Goal: Ask a question

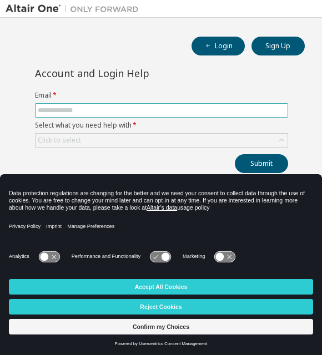
click at [209, 114] on input "text" at bounding box center [161, 110] width 247 height 9
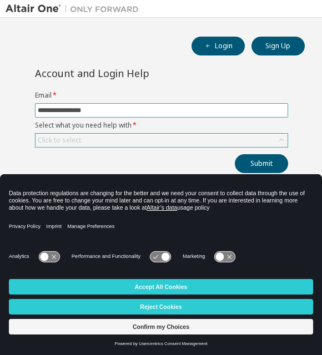
type input "**********"
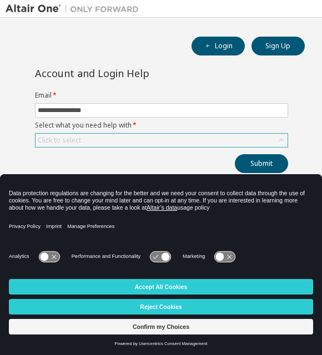
click at [203, 147] on div "Click to select" at bounding box center [162, 140] width 252 height 13
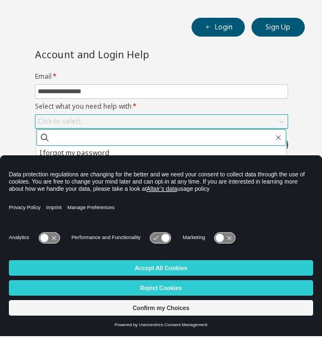
click at [209, 151] on input "text" at bounding box center [161, 156] width 223 height 11
type input "*"
type input "********"
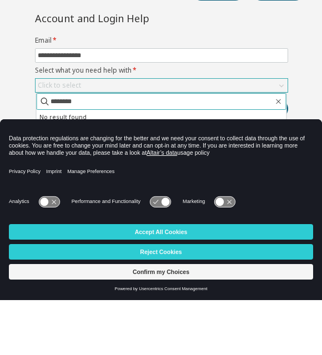
click at [261, 154] on button "Submit" at bounding box center [261, 163] width 53 height 19
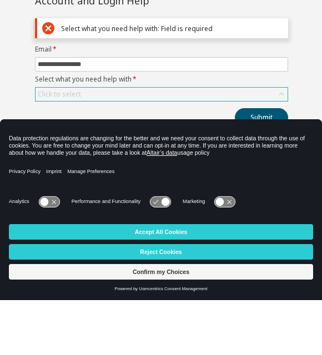
scroll to position [17, 0]
click at [188, 143] on div "Click to select" at bounding box center [162, 149] width 252 height 13
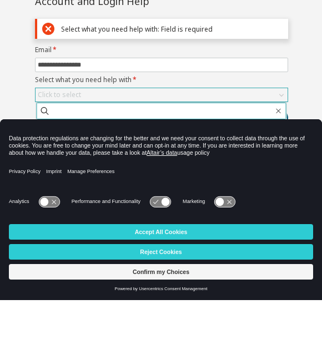
click at [197, 160] on input "text" at bounding box center [161, 165] width 223 height 11
type input "**********"
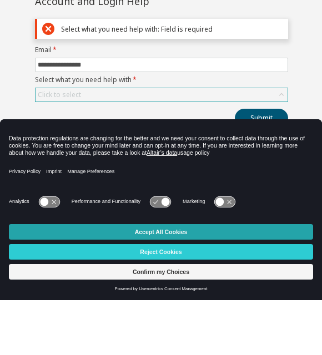
click at [241, 279] on button "Accept All Cookies" at bounding box center [161, 287] width 304 height 16
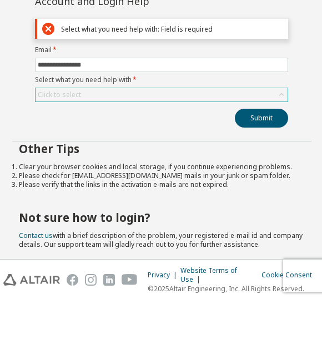
click at [214, 143] on div "Click to select" at bounding box center [162, 149] width 252 height 13
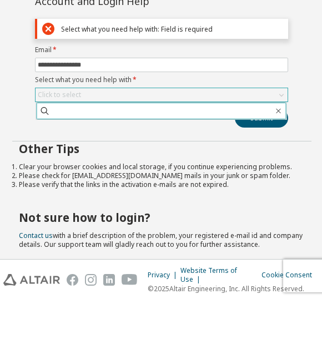
click at [190, 160] on input "text" at bounding box center [161, 165] width 223 height 11
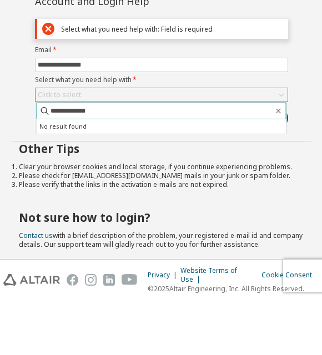
type input "**********"
click at [261, 164] on button "Submit" at bounding box center [261, 173] width 53 height 19
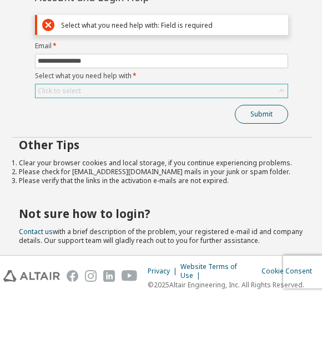
click at [269, 164] on button "Submit" at bounding box center [261, 173] width 53 height 19
click at [267, 164] on button "Submit" at bounding box center [261, 173] width 53 height 19
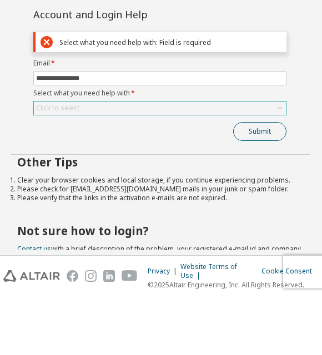
scroll to position [0, 2]
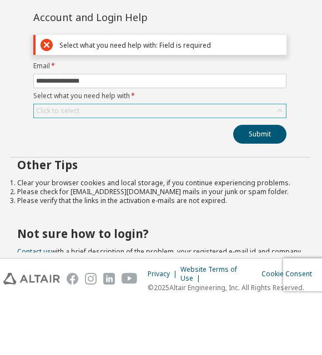
click at [174, 160] on div "Click to select" at bounding box center [160, 166] width 252 height 13
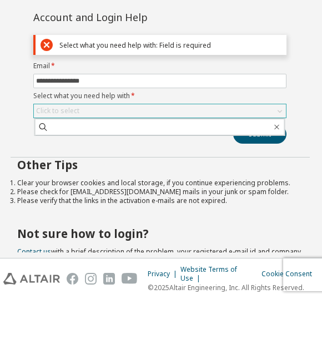
click at [170, 160] on div "Click to select" at bounding box center [160, 166] width 252 height 13
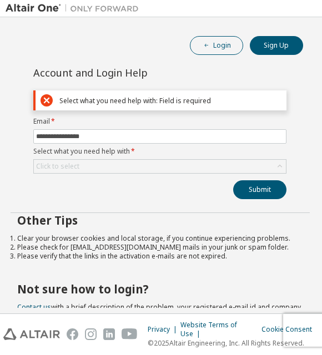
click at [215, 53] on button "Login" at bounding box center [216, 46] width 53 height 19
